Goal: Information Seeking & Learning: Learn about a topic

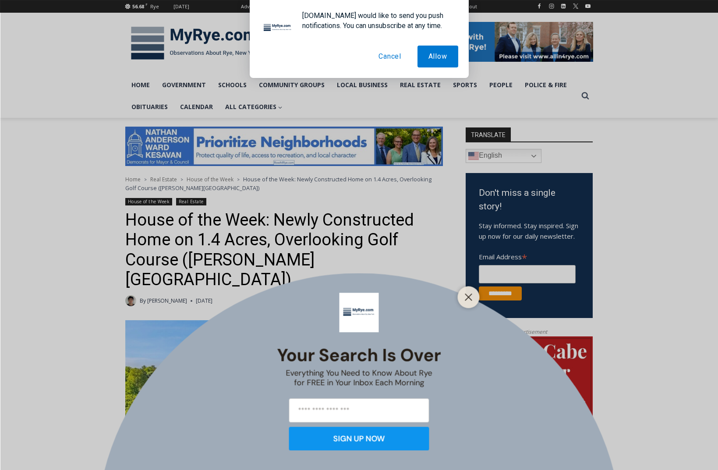
click at [386, 59] on button "Cancel" at bounding box center [389, 57] width 45 height 22
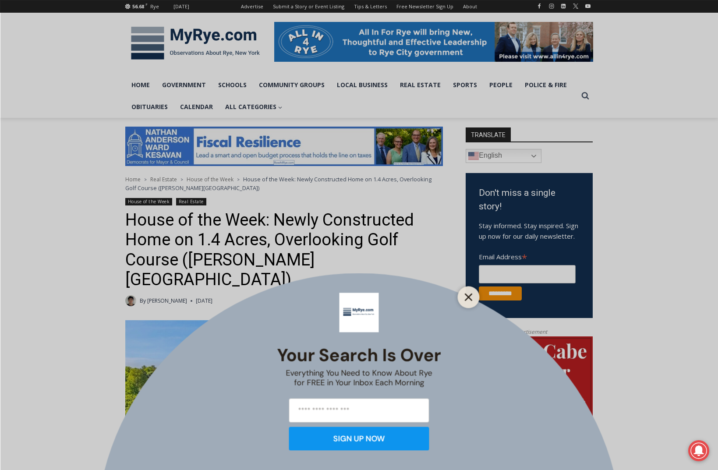
click at [467, 297] on icon "Close" at bounding box center [469, 297] width 8 height 8
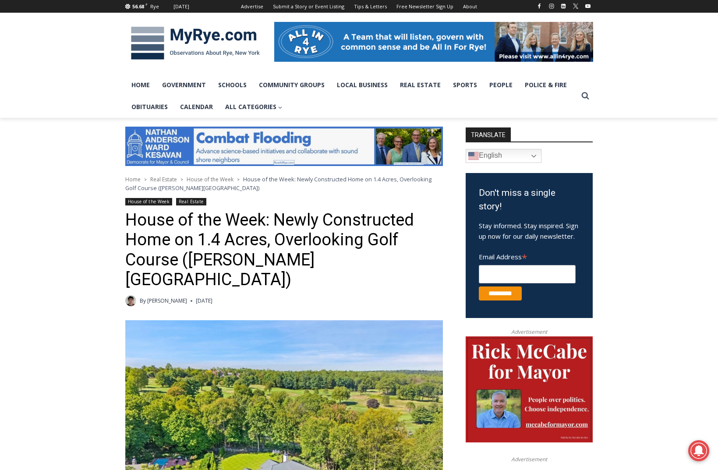
click at [216, 180] on span "House of the Week" at bounding box center [210, 179] width 47 height 7
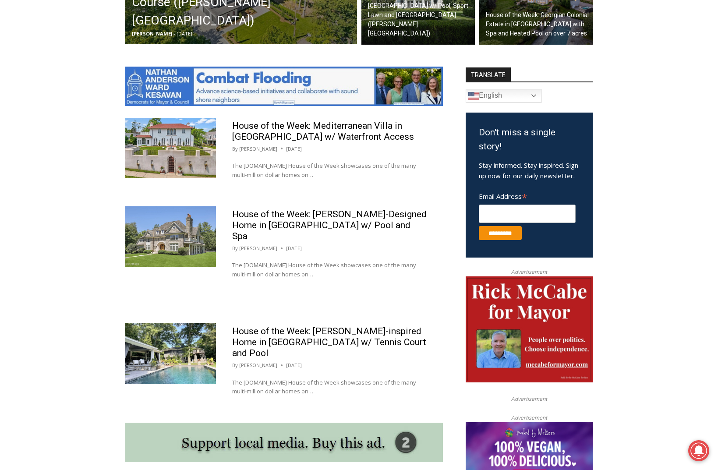
scroll to position [307, 0]
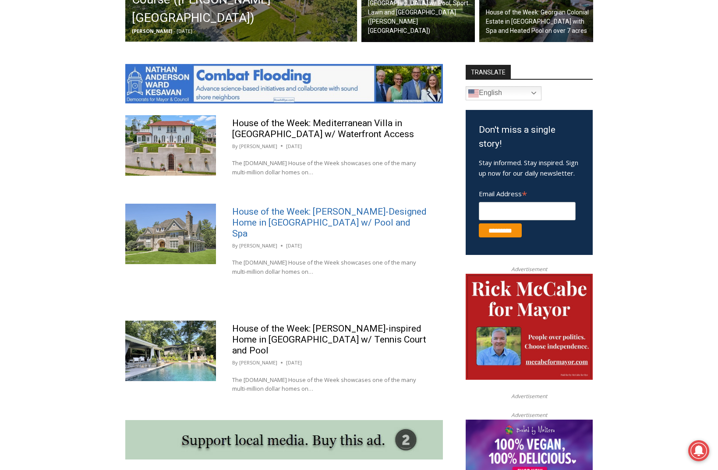
click at [291, 212] on link "House of the Week: Rich Granoff-Designed Home in Greenwich w/ Pool and Spa" at bounding box center [329, 222] width 194 height 32
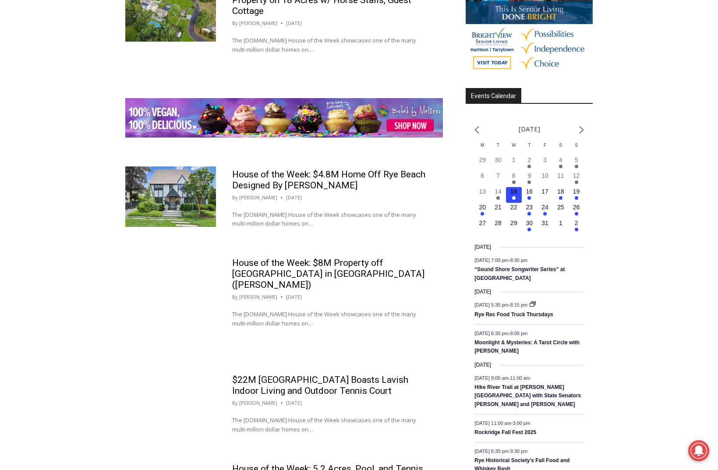
scroll to position [1013, 0]
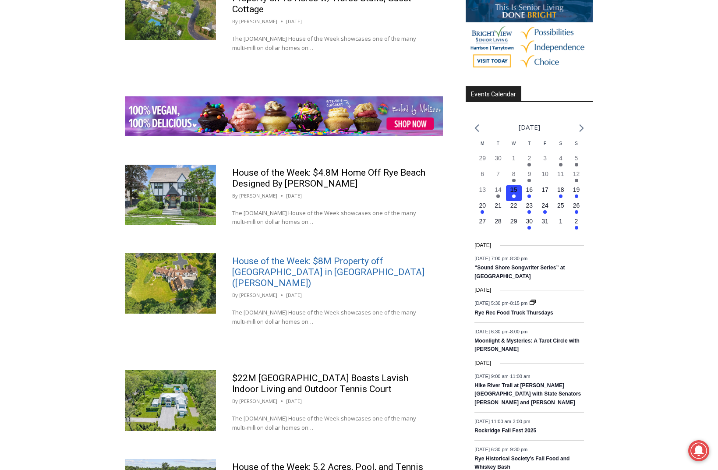
click at [293, 256] on link "House of the Week: $8M Property off Westchester Country Club in Rye (Harrison P…" at bounding box center [328, 272] width 192 height 32
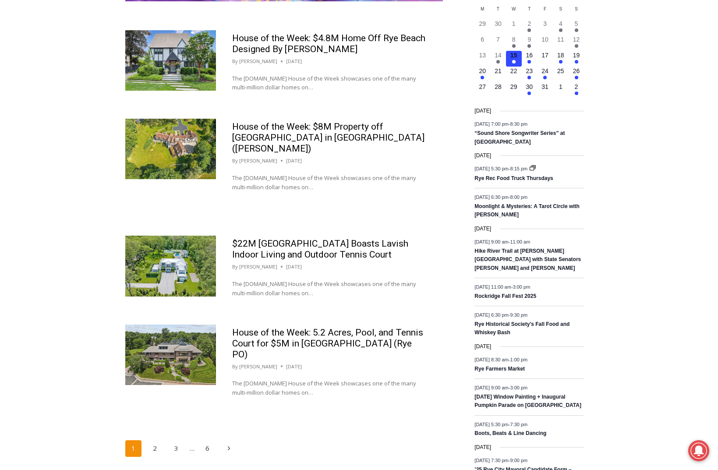
scroll to position [1149, 0]
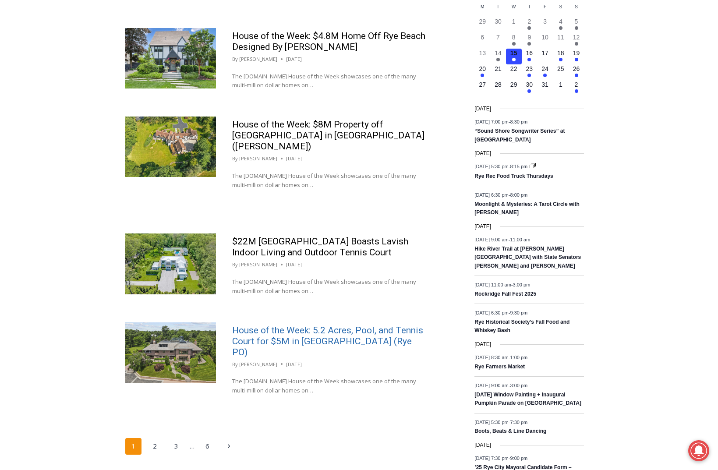
click at [319, 325] on link "House of the Week: 5.2 Acres, Pool, and Tennis Court for $5M in [GEOGRAPHIC_DAT…" at bounding box center [327, 341] width 191 height 32
click at [314, 325] on link "House of the Week: 5.2 Acres, Pool, and Tennis Court for $5M in [GEOGRAPHIC_DAT…" at bounding box center [327, 341] width 191 height 32
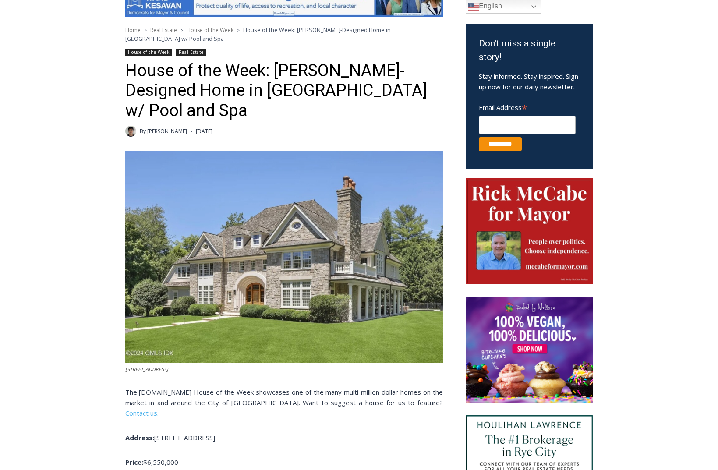
scroll to position [196, 0]
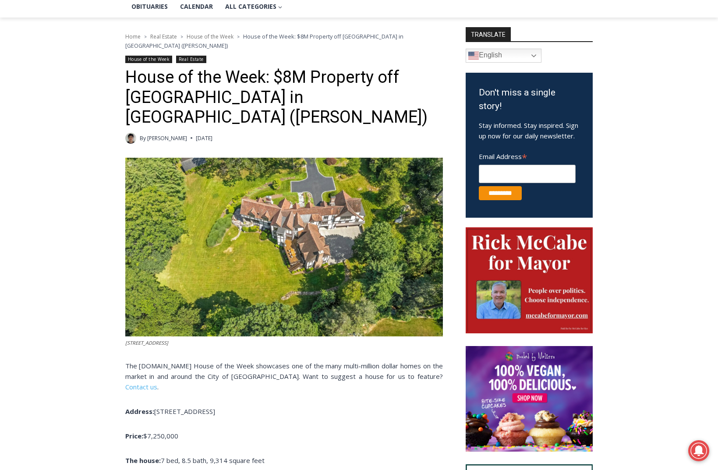
scroll to position [201, 0]
